Goal: Connect with others: Establish contact or relationships with other users

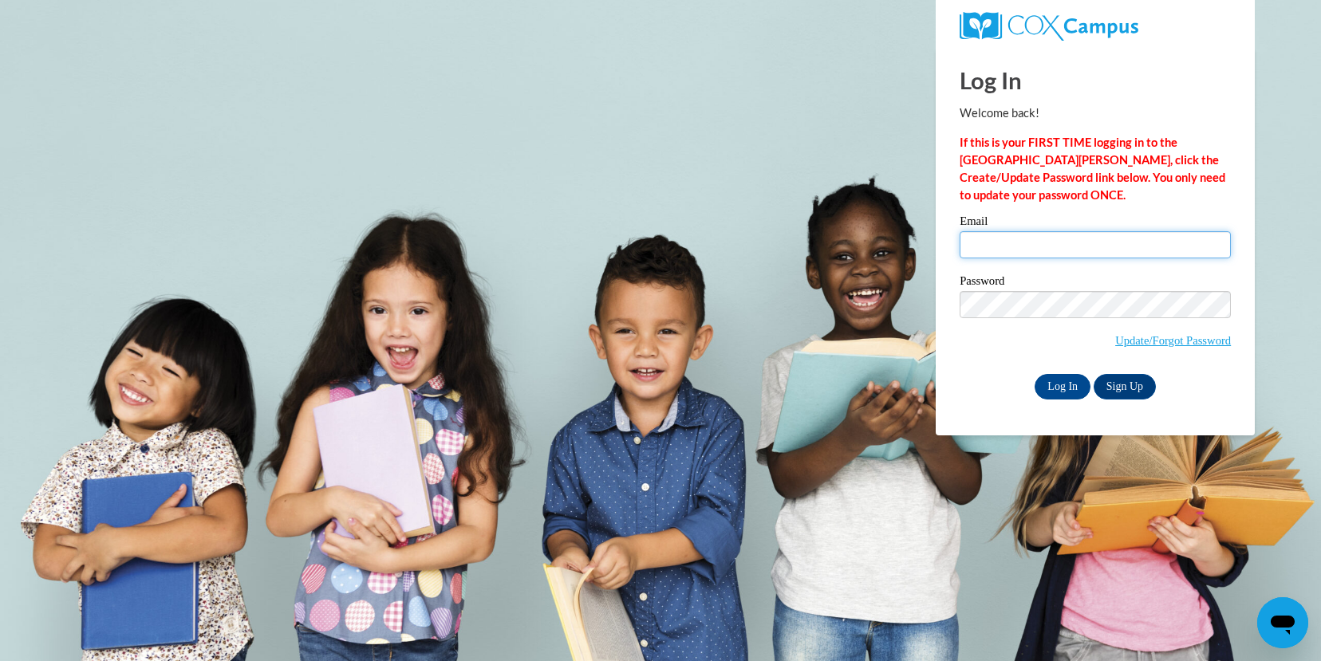
click at [1005, 241] on input "Email" at bounding box center [1094, 244] width 271 height 27
type input "ssumm@mtsd.k12.wi.us"
click at [1067, 388] on input "Log In" at bounding box center [1062, 387] width 56 height 26
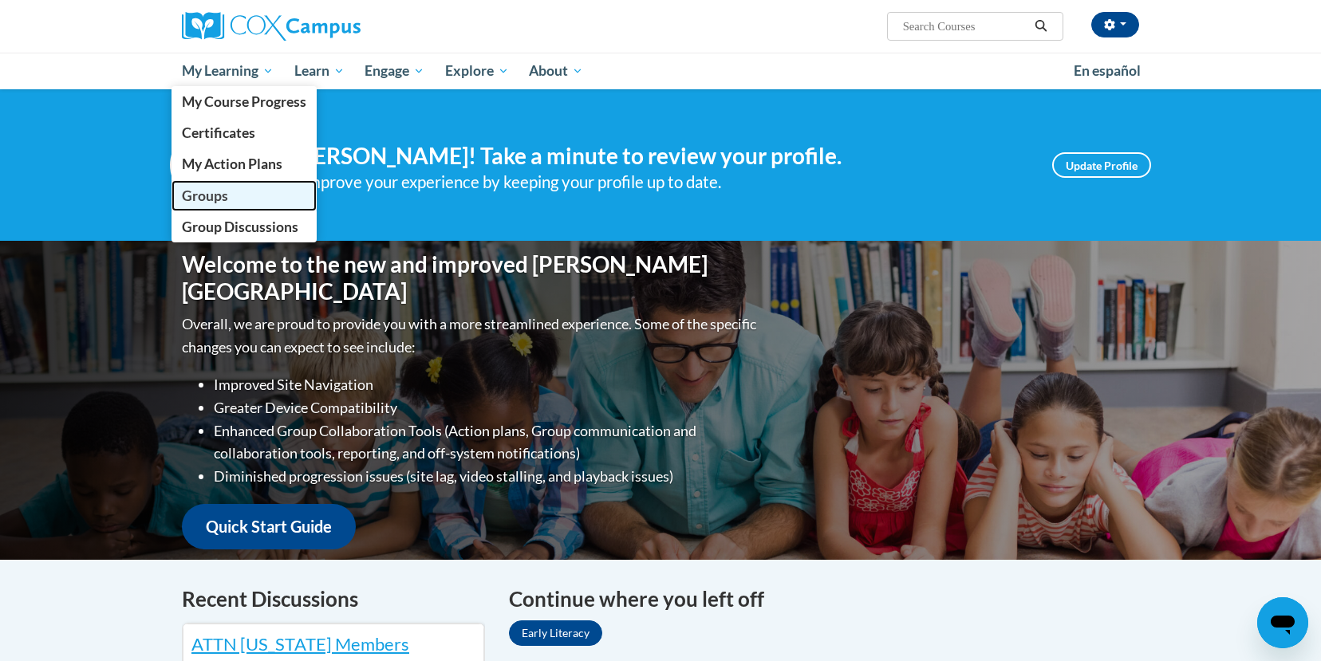
click at [205, 196] on span "Groups" at bounding box center [205, 195] width 46 height 17
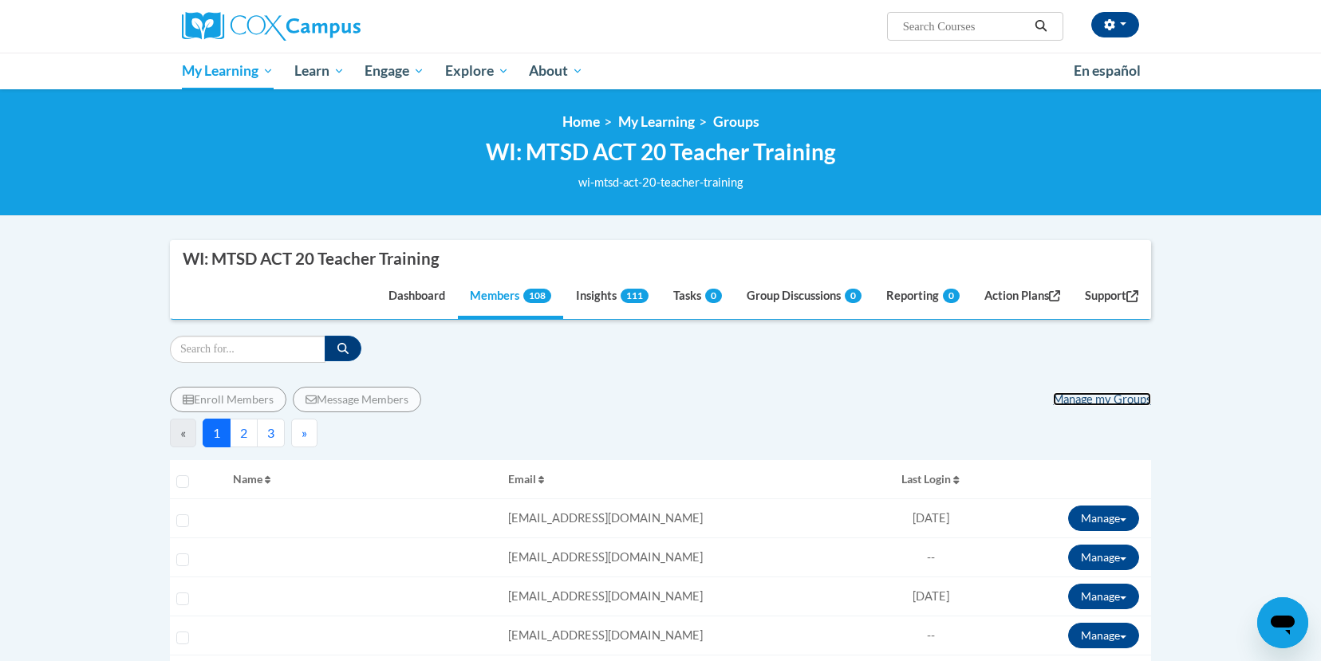
click at [1078, 396] on link "Manage my Groups" at bounding box center [1102, 399] width 98 height 14
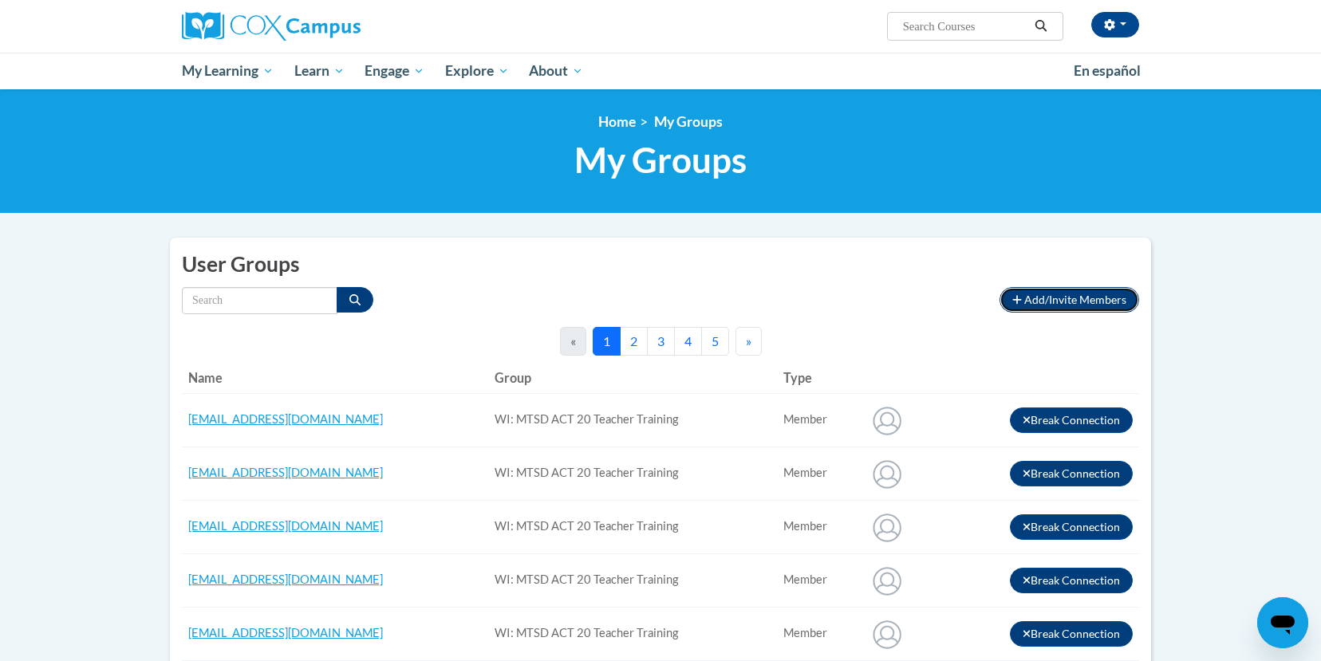
click at [1062, 299] on span "Add/Invite Members" at bounding box center [1075, 300] width 102 height 14
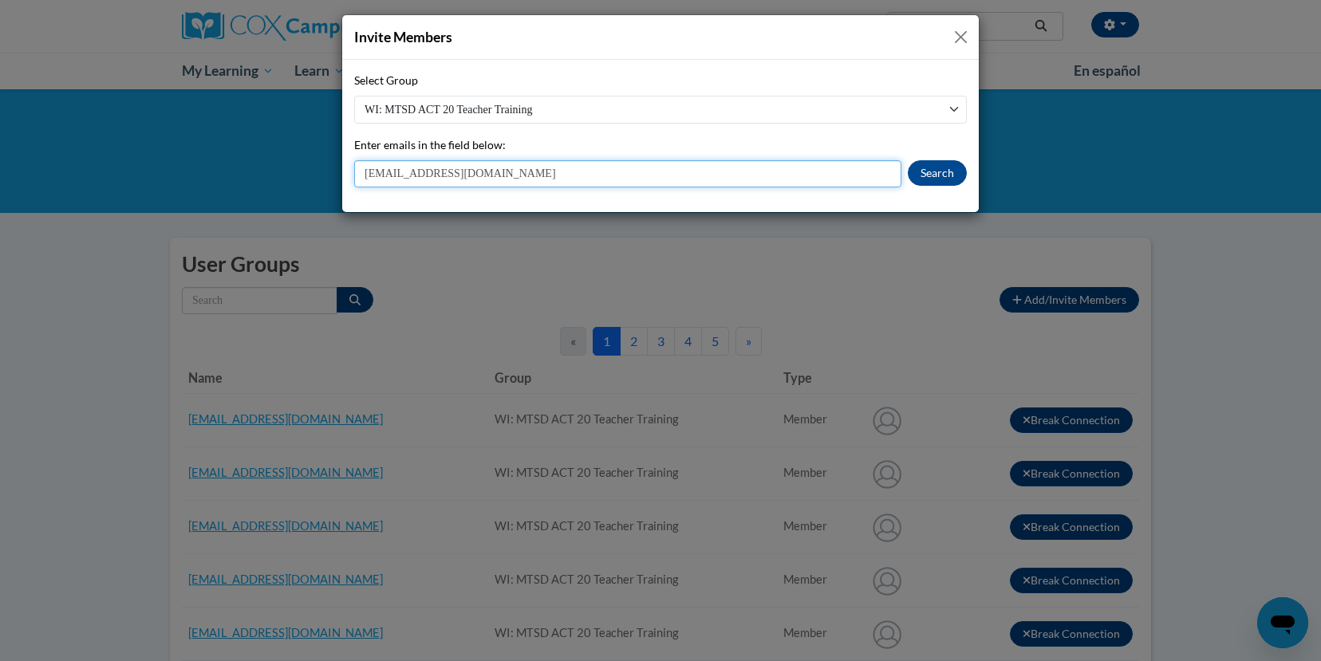
type input "[EMAIL_ADDRESS][DOMAIN_NAME]"
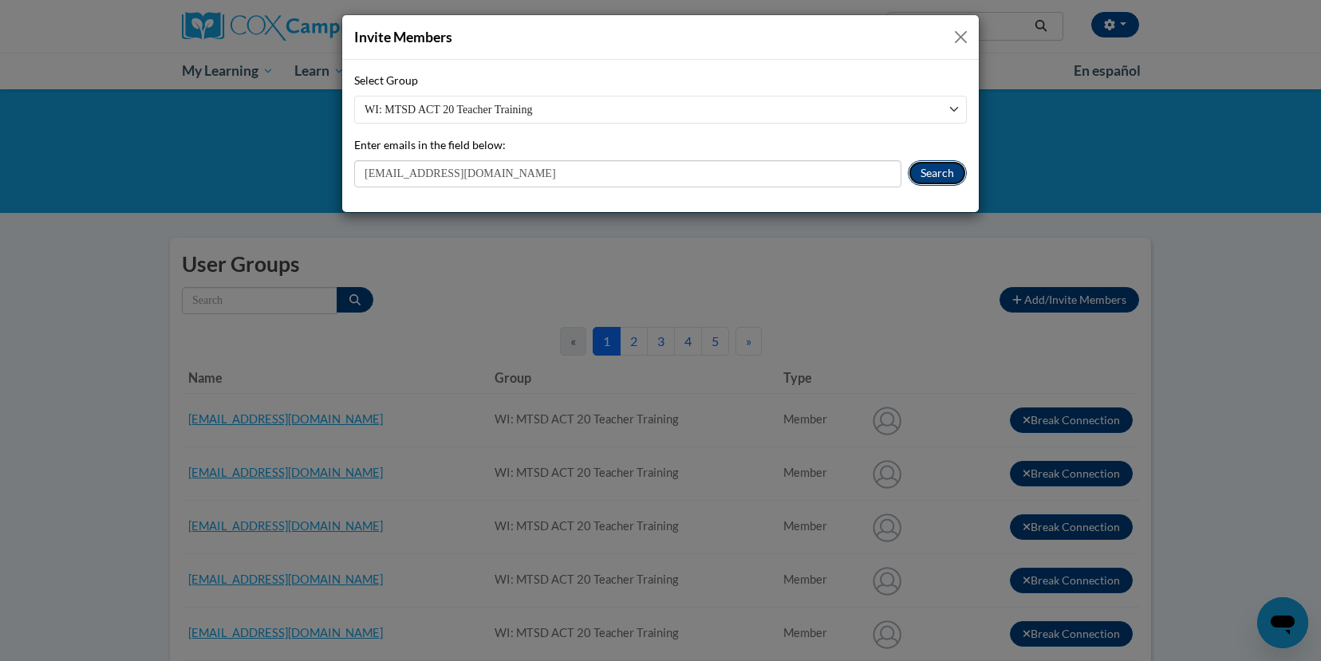
click at [938, 177] on button "Search" at bounding box center [937, 173] width 59 height 26
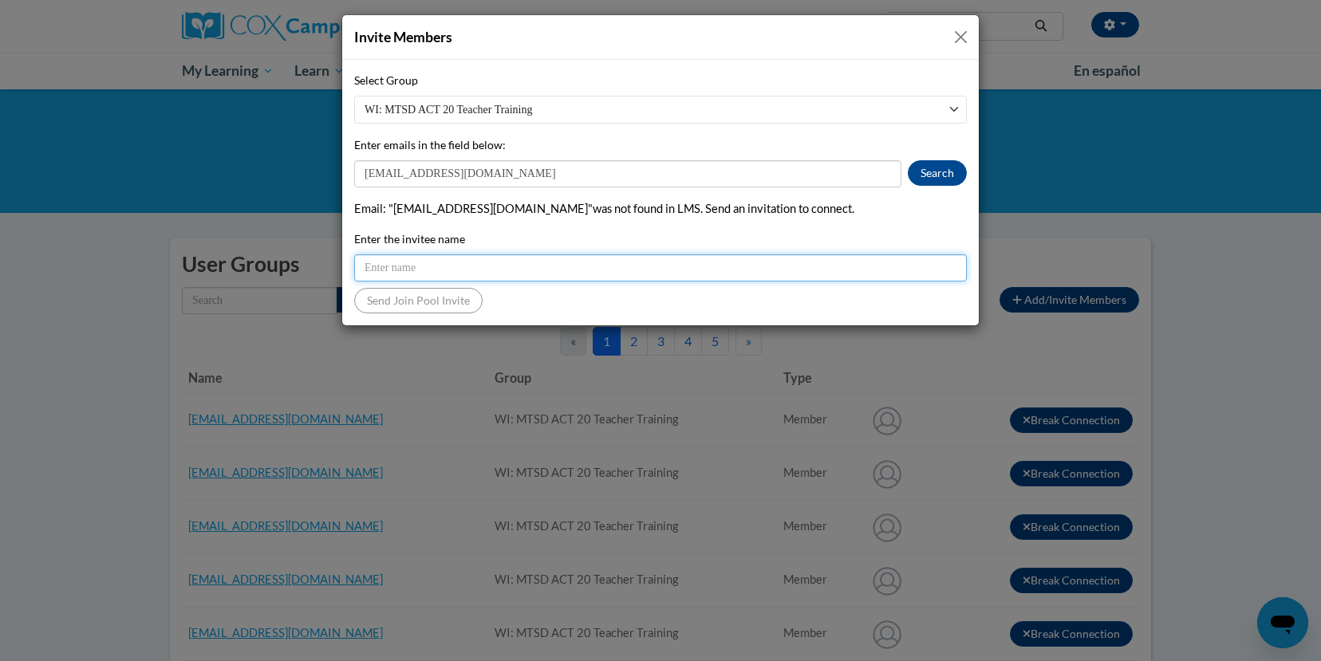
click at [468, 270] on input "Enter the invitee name" at bounding box center [660, 267] width 613 height 27
type input "[PERSON_NAME]"
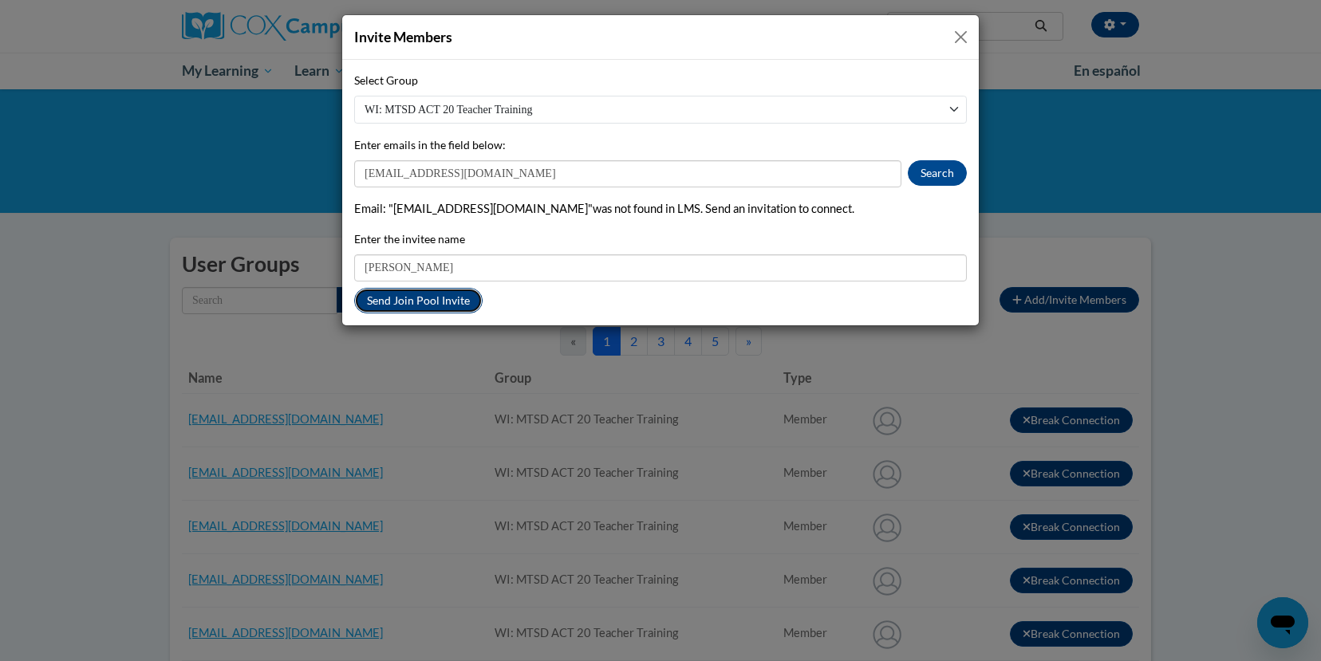
click at [439, 301] on button "Send Join Pool Invite" at bounding box center [418, 301] width 128 height 26
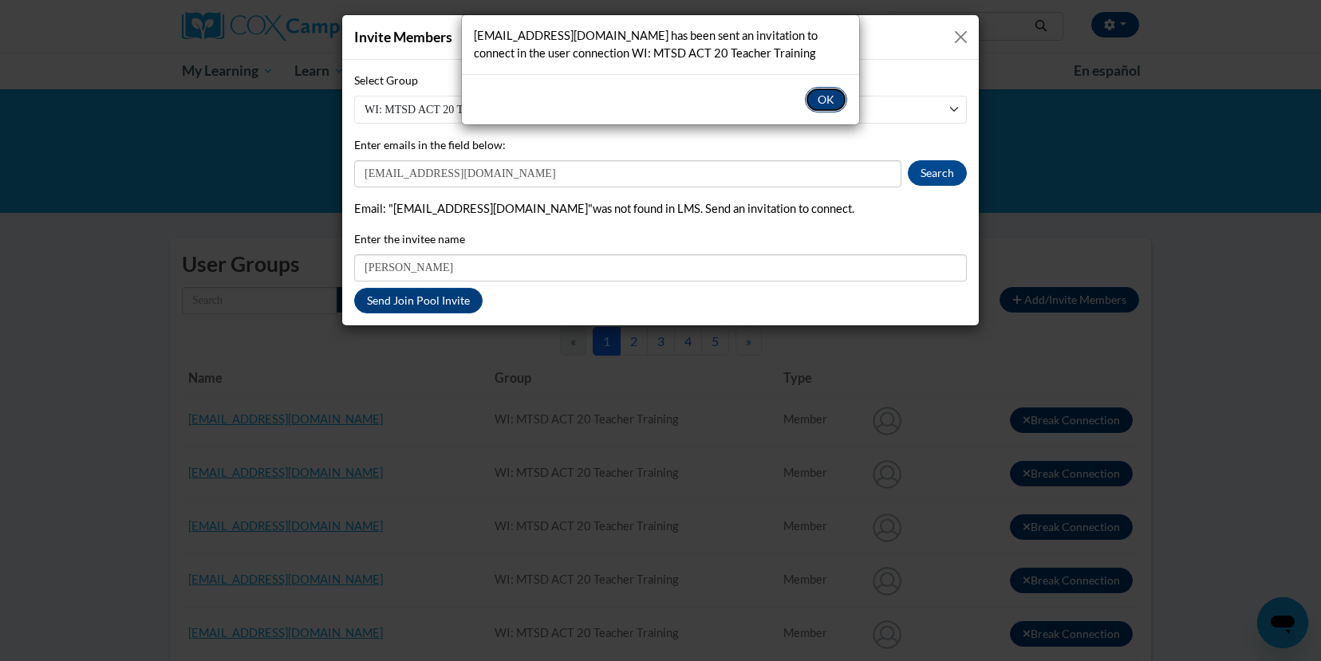
click at [829, 100] on button "OK" at bounding box center [826, 100] width 42 height 26
